Goal: Task Accomplishment & Management: Manage account settings

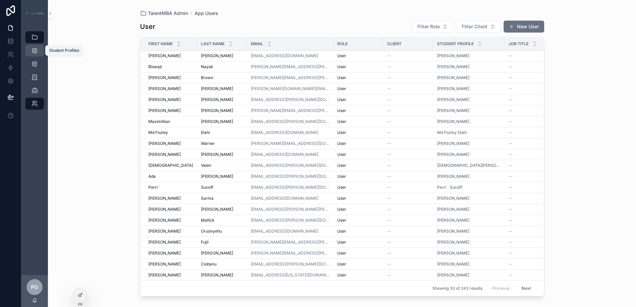
click at [37, 51] on icon "scrollable content" at bounding box center [34, 50] width 7 height 7
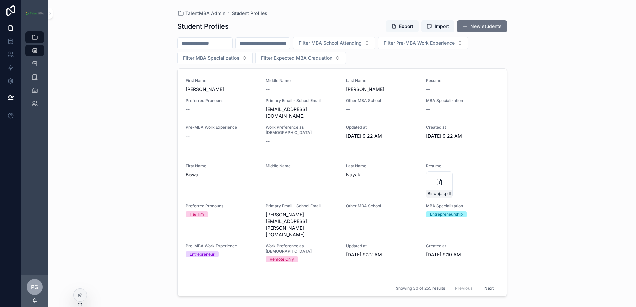
click at [407, 29] on button "Export" at bounding box center [402, 26] width 33 height 12
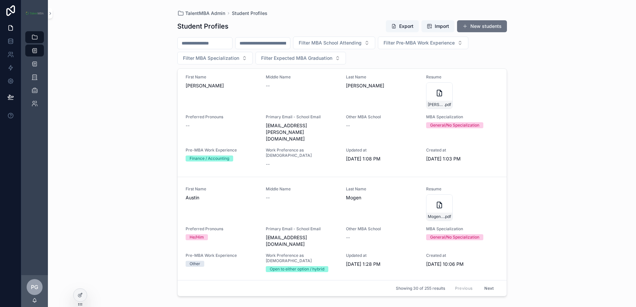
scroll to position [2300, 0]
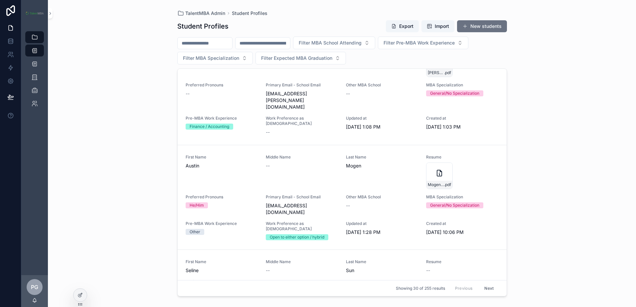
click at [485, 287] on button "Next" at bounding box center [489, 288] width 19 height 10
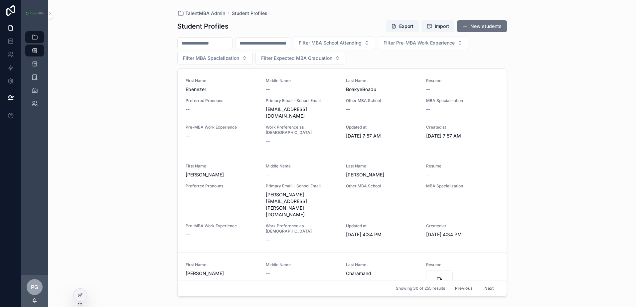
click at [236, 172] on span "[PERSON_NAME]" at bounding box center [222, 175] width 72 height 7
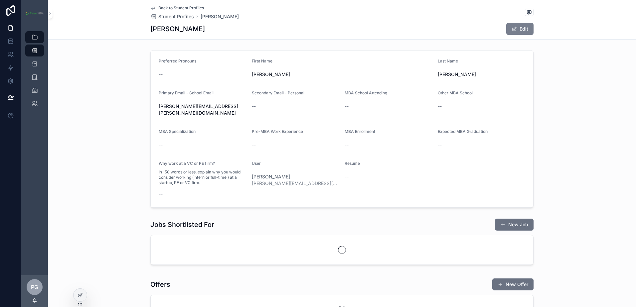
click at [523, 30] on button "Edit" at bounding box center [519, 29] width 27 height 12
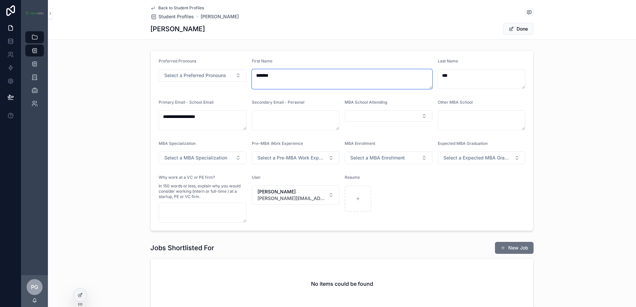
click at [258, 77] on textarea "*******" at bounding box center [342, 79] width 181 height 20
type textarea "******"
click at [516, 28] on button "Done" at bounding box center [518, 29] width 31 height 12
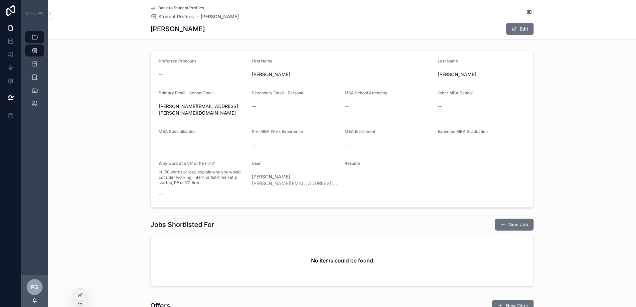
click at [163, 15] on span "Student Profiles" at bounding box center [176, 16] width 36 height 7
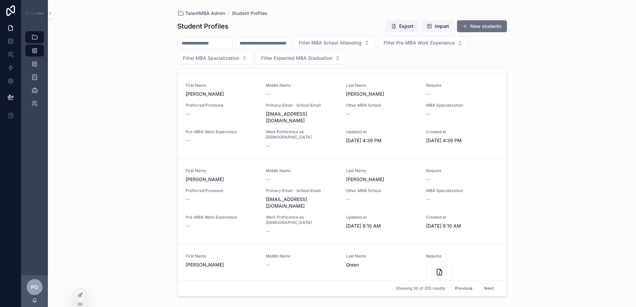
scroll to position [665, 0]
drag, startPoint x: 37, startPoint y: 37, endPoint x: 40, endPoint y: 69, distance: 31.7
click at [37, 37] on icon "scrollable content" at bounding box center [34, 37] width 7 height 7
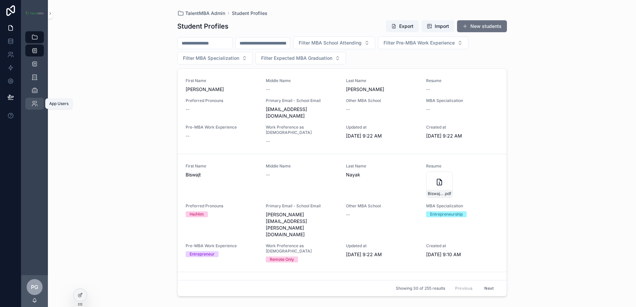
click at [40, 100] on link "App Users" at bounding box center [34, 104] width 19 height 12
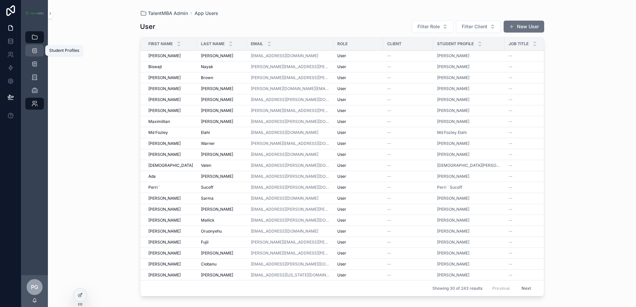
click at [37, 51] on icon "scrollable content" at bounding box center [34, 50] width 7 height 7
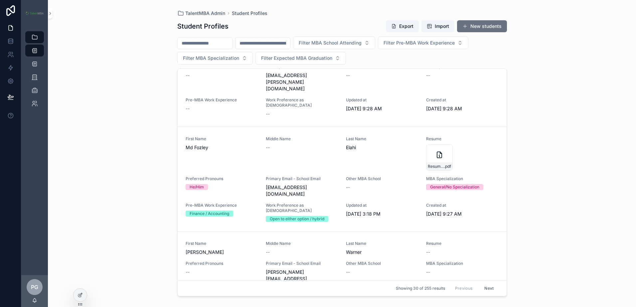
scroll to position [832, 0]
